Goal: Obtain resource: Download file/media

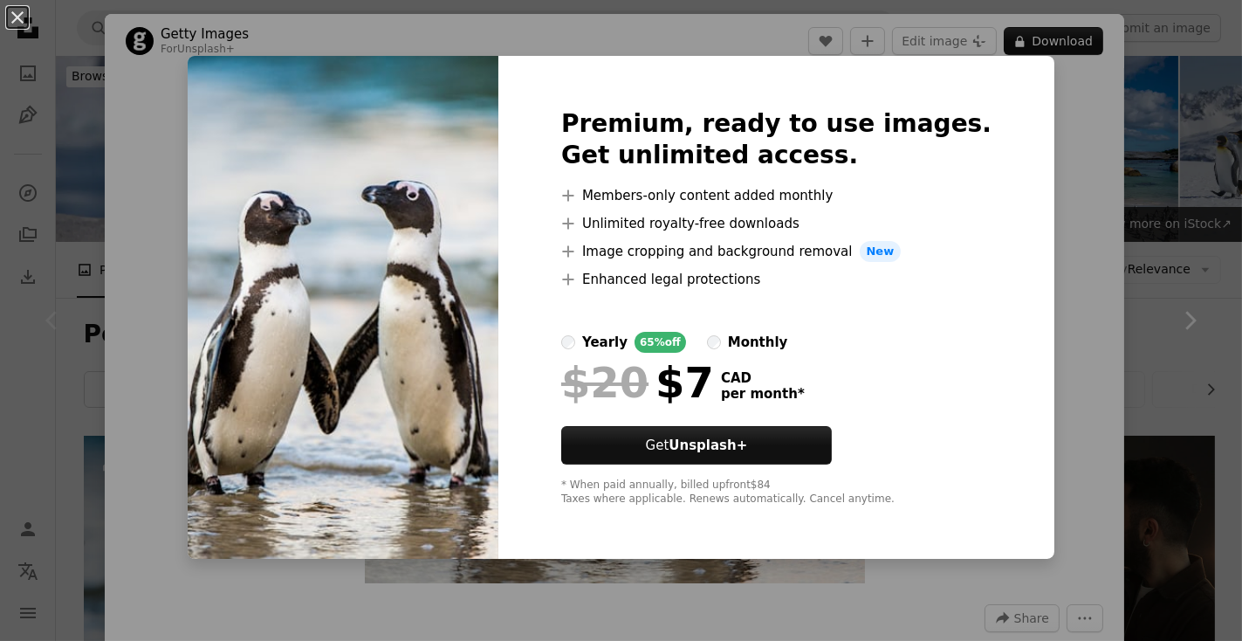
click at [1049, 244] on div "An X shape Premium, ready to use images. Get unlimited access. A plus sign Memb…" at bounding box center [621, 320] width 1242 height 641
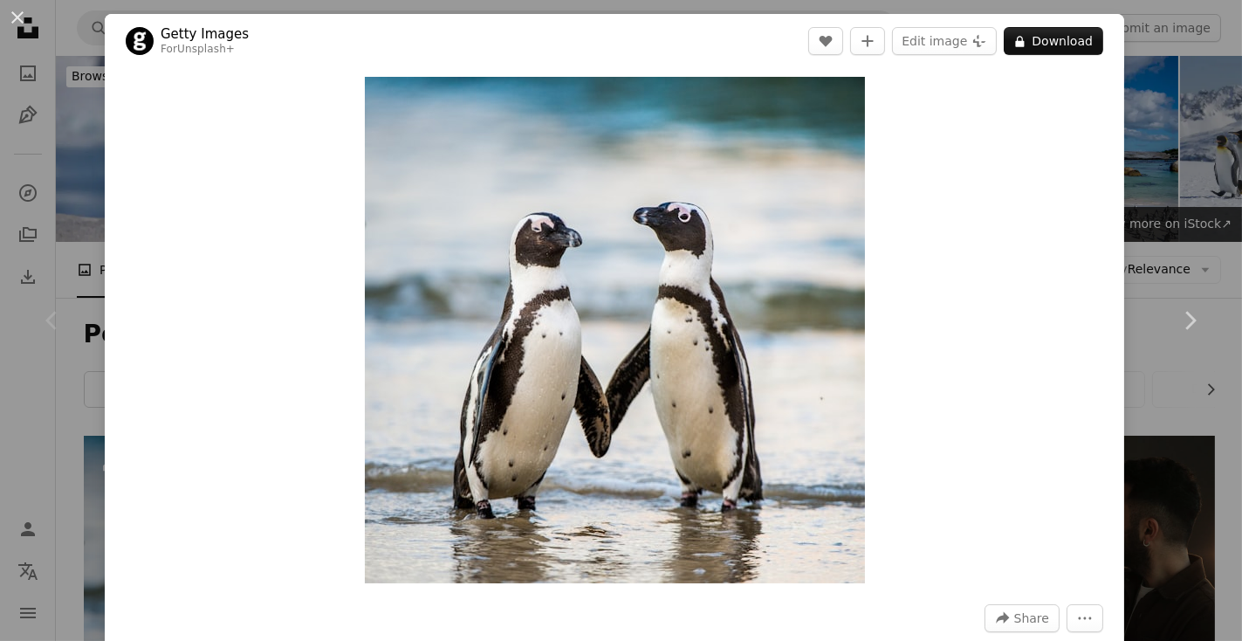
drag, startPoint x: 1236, startPoint y: 64, endPoint x: 1086, endPoint y: 298, distance: 278.0
drag, startPoint x: 1122, startPoint y: 337, endPoint x: 1129, endPoint y: 374, distance: 37.3
click at [1129, 374] on div "An X shape Chevron left Chevron right Getty Images For Unsplash+ A heart A plus…" at bounding box center [621, 320] width 1242 height 641
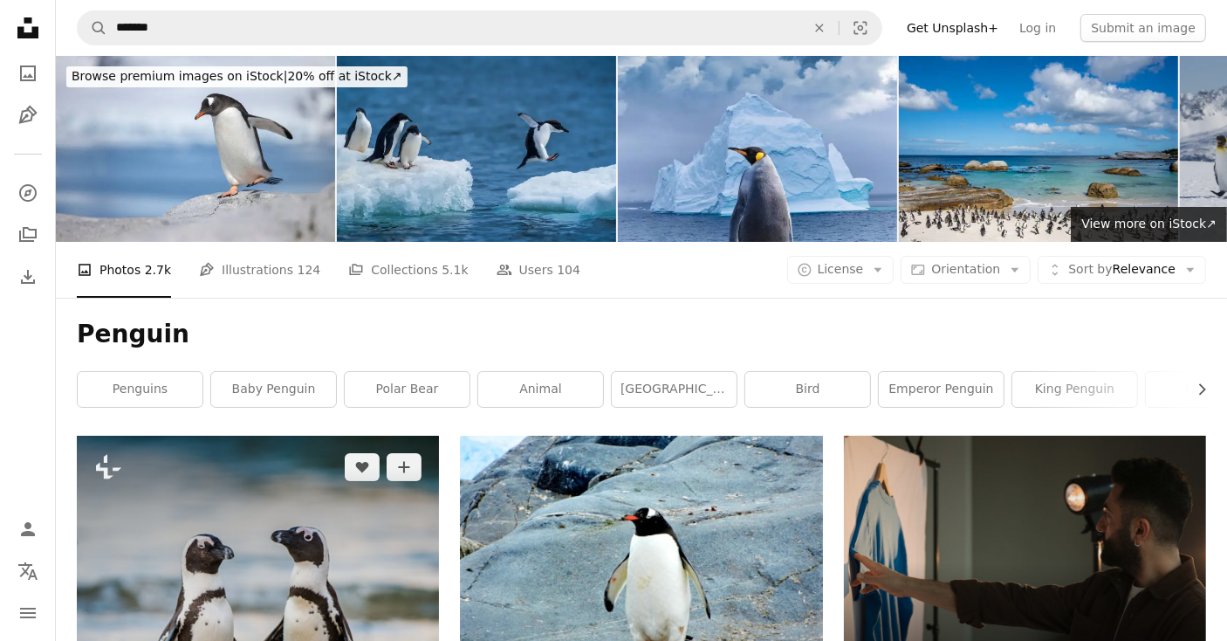
click at [201, 569] on img at bounding box center [258, 619] width 362 height 367
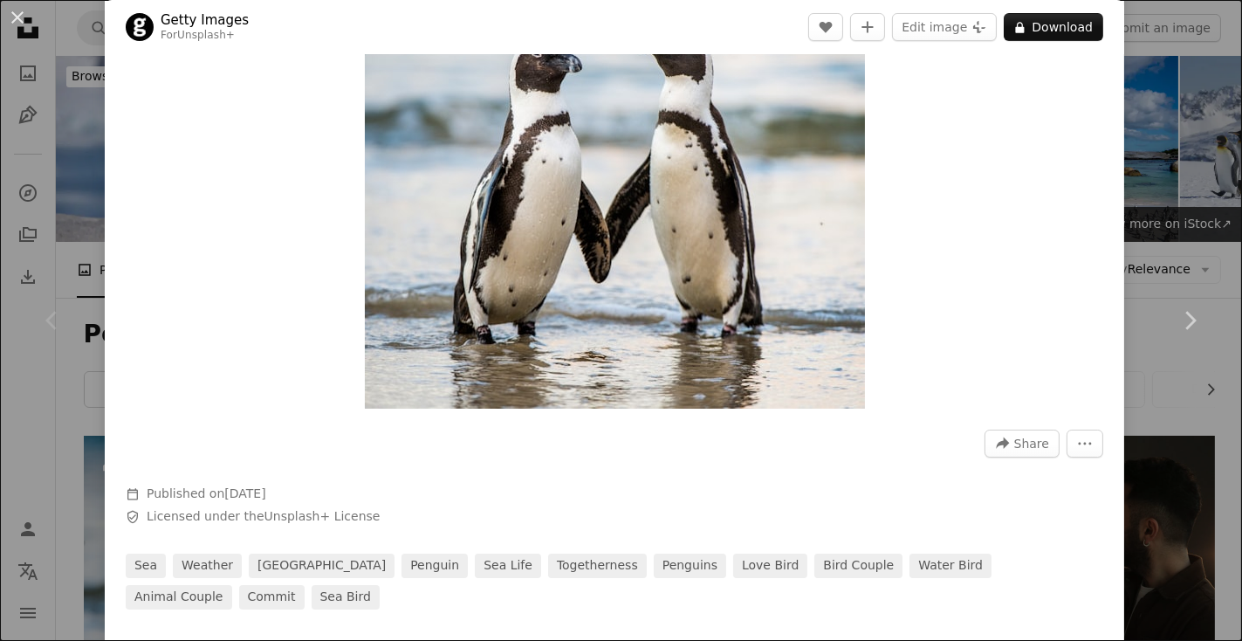
scroll to position [210, 0]
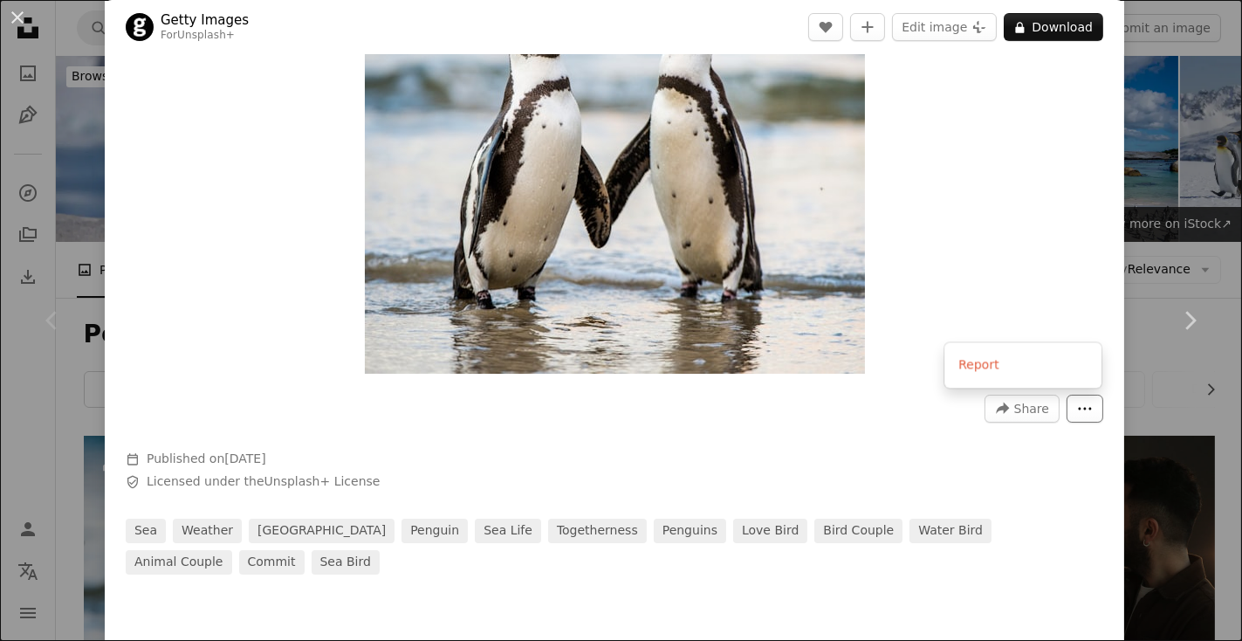
click at [1086, 409] on icon "More Actions" at bounding box center [1085, 409] width 16 height 16
click at [1027, 409] on span "Share" at bounding box center [1031, 408] width 35 height 26
click at [963, 23] on button "Edit image Plus sign for Unsplash+" at bounding box center [944, 27] width 105 height 28
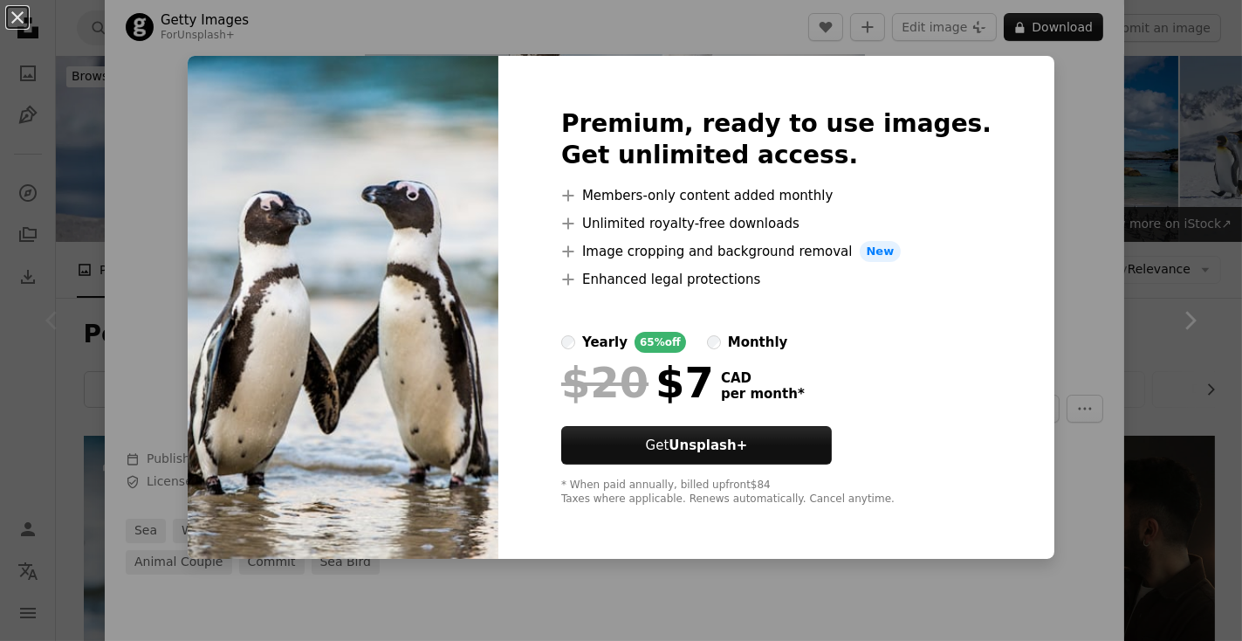
click at [1055, 100] on div "An X shape Premium, ready to use images. Get unlimited access. A plus sign Memb…" at bounding box center [621, 320] width 1242 height 641
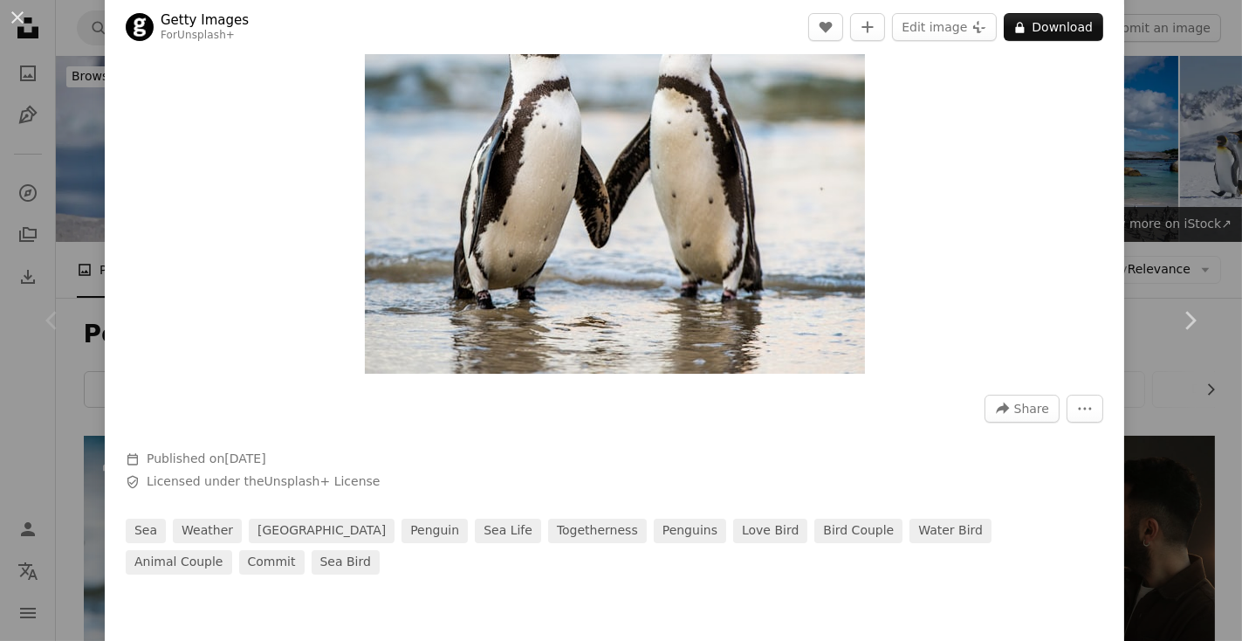
click at [1103, 97] on div "Zoom in" at bounding box center [615, 121] width 1020 height 524
drag, startPoint x: 1103, startPoint y: 97, endPoint x: 1051, endPoint y: 471, distance: 378.1
click at [1051, 471] on div "Getty Images For Unsplash+ A heart A plus sign Edit image Plus sign for Unsplas…" at bounding box center [615, 189] width 1020 height 770
click at [1053, 506] on div at bounding box center [615, 505] width 978 height 28
click at [1114, 574] on div "A forward-right arrow Share More Actions Calendar outlined Published on [DATE] …" at bounding box center [615, 478] width 1020 height 192
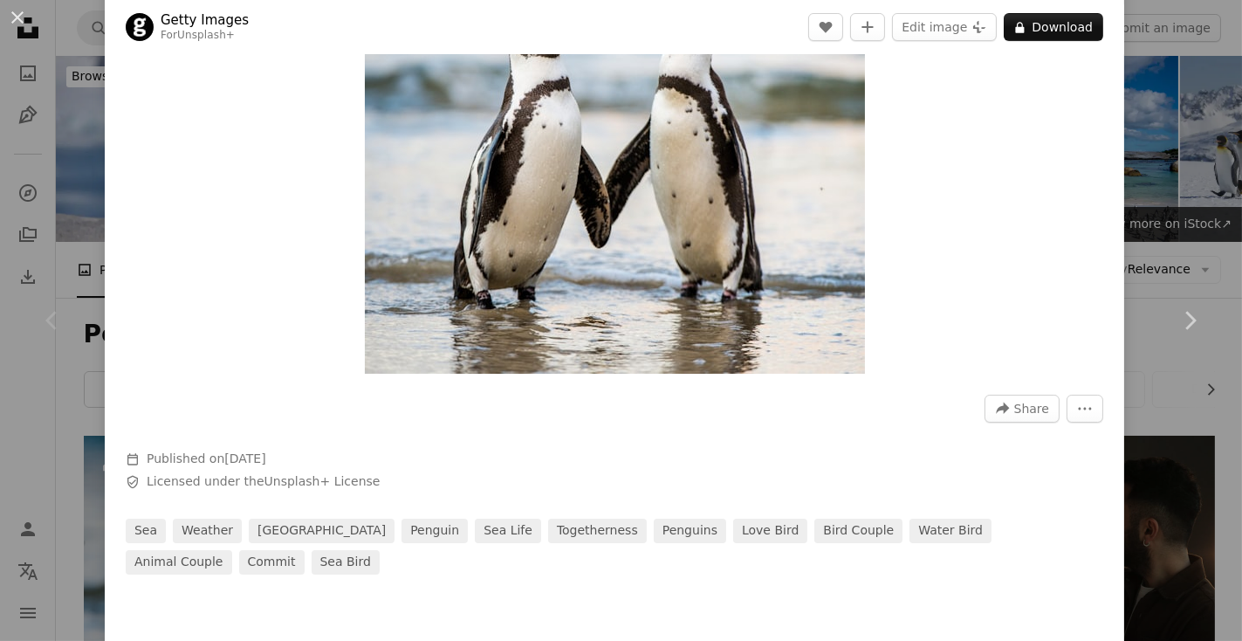
click at [1114, 574] on div "A forward-right arrow Share More Actions Calendar outlined Published on [DATE] …" at bounding box center [615, 478] width 1020 height 192
click at [952, 217] on div "Zoom in" at bounding box center [615, 121] width 1020 height 524
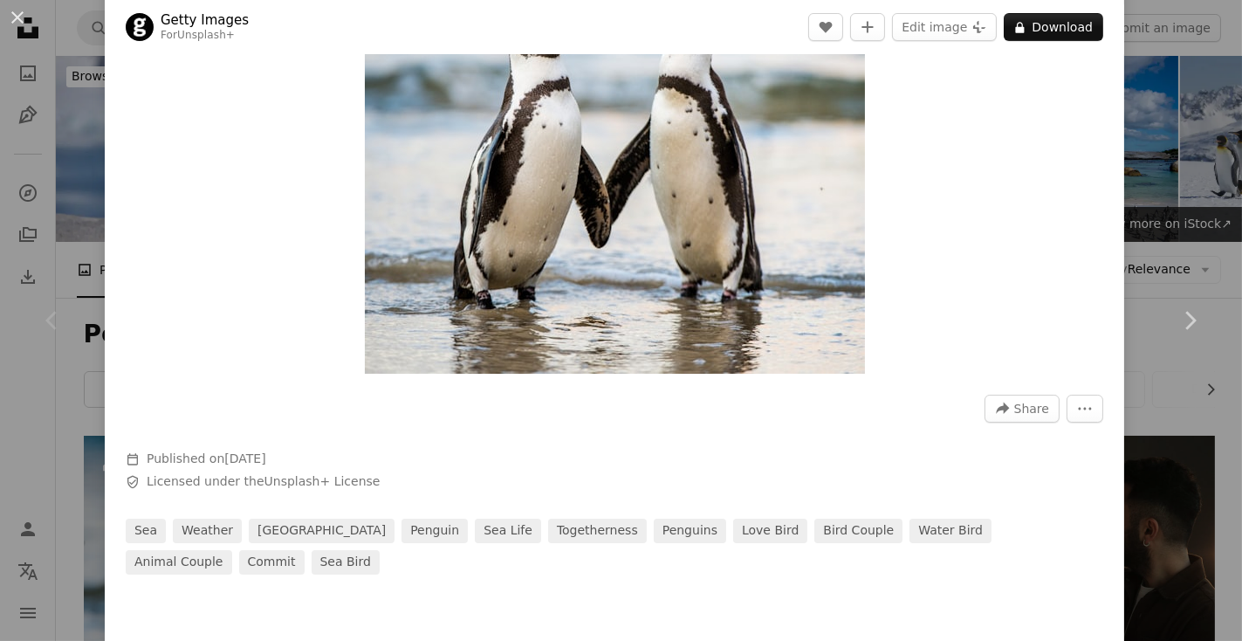
click at [952, 217] on div "Zoom in" at bounding box center [615, 121] width 1020 height 524
click at [799, 223] on img "Zoom in on this image" at bounding box center [615, 120] width 500 height 506
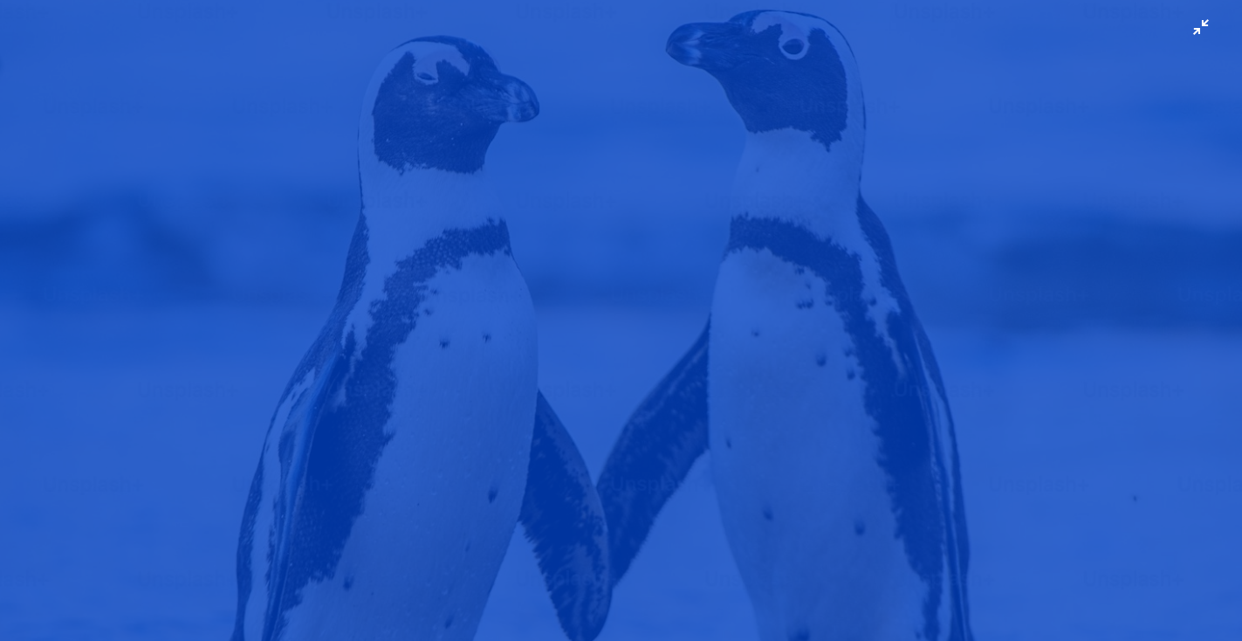
scroll to position [300, 0]
